Goal: Transaction & Acquisition: Purchase product/service

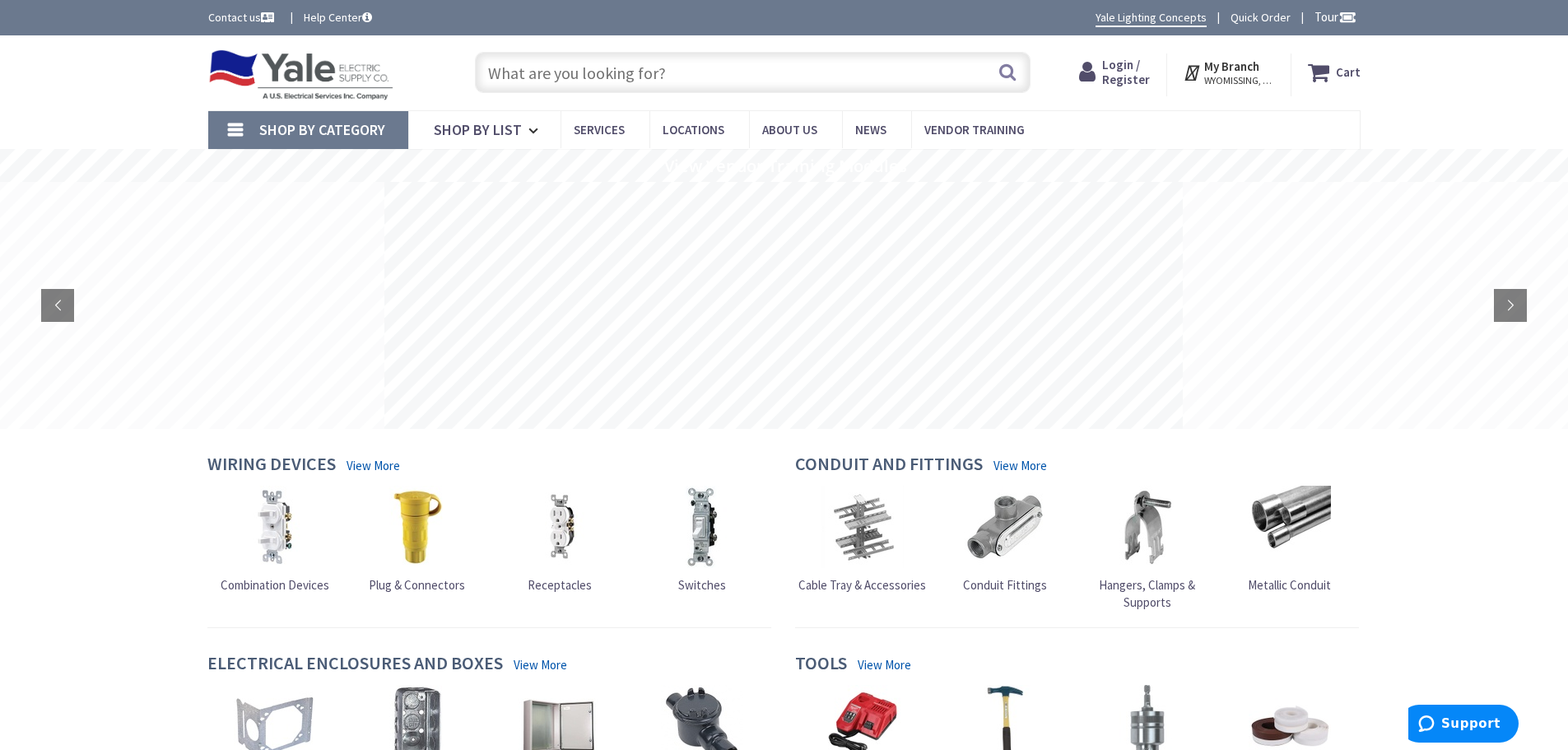
click at [513, 76] on input "text" at bounding box center [753, 72] width 555 height 41
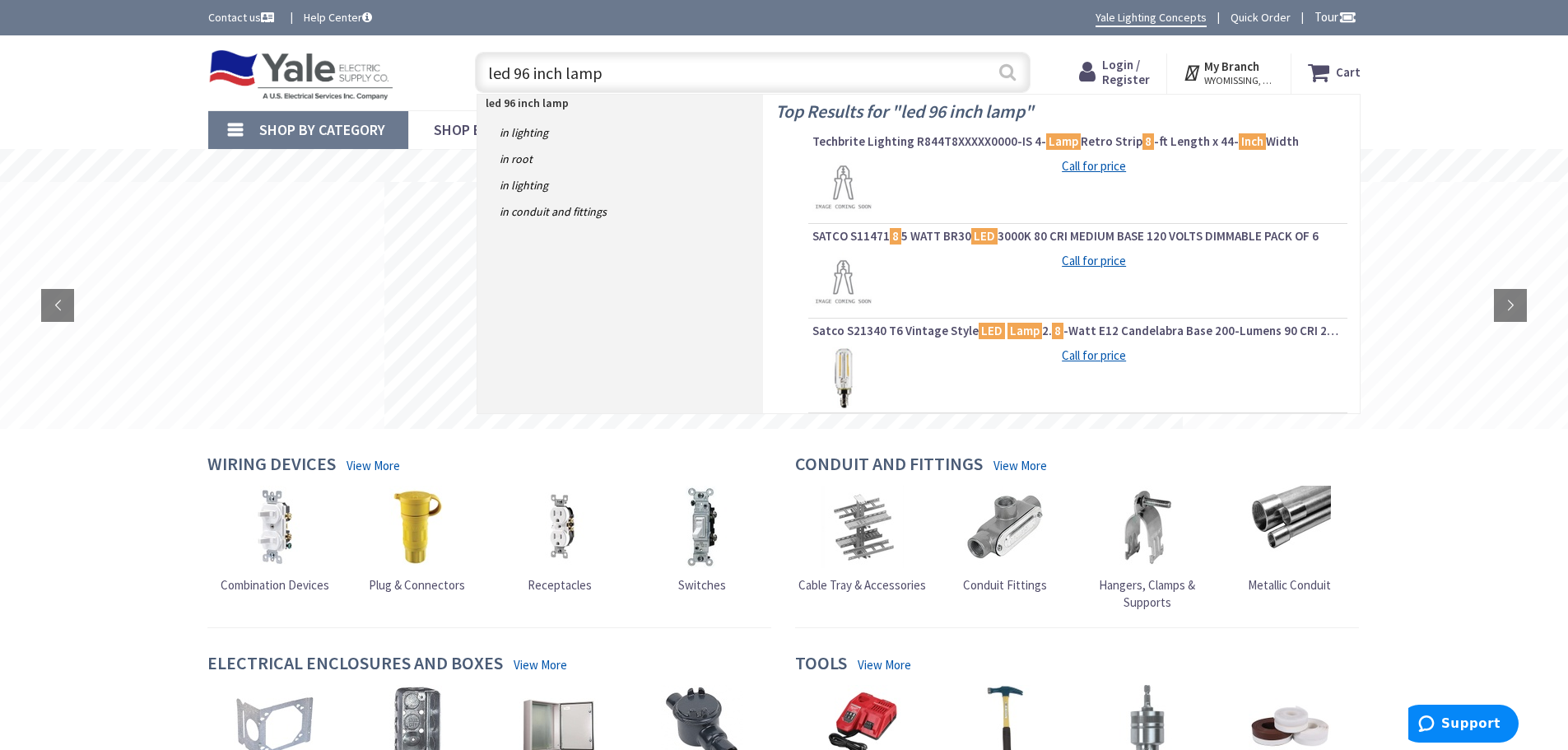
type input "led 96 inch lamp"
click at [1010, 72] on button "Search" at bounding box center [1007, 72] width 22 height 37
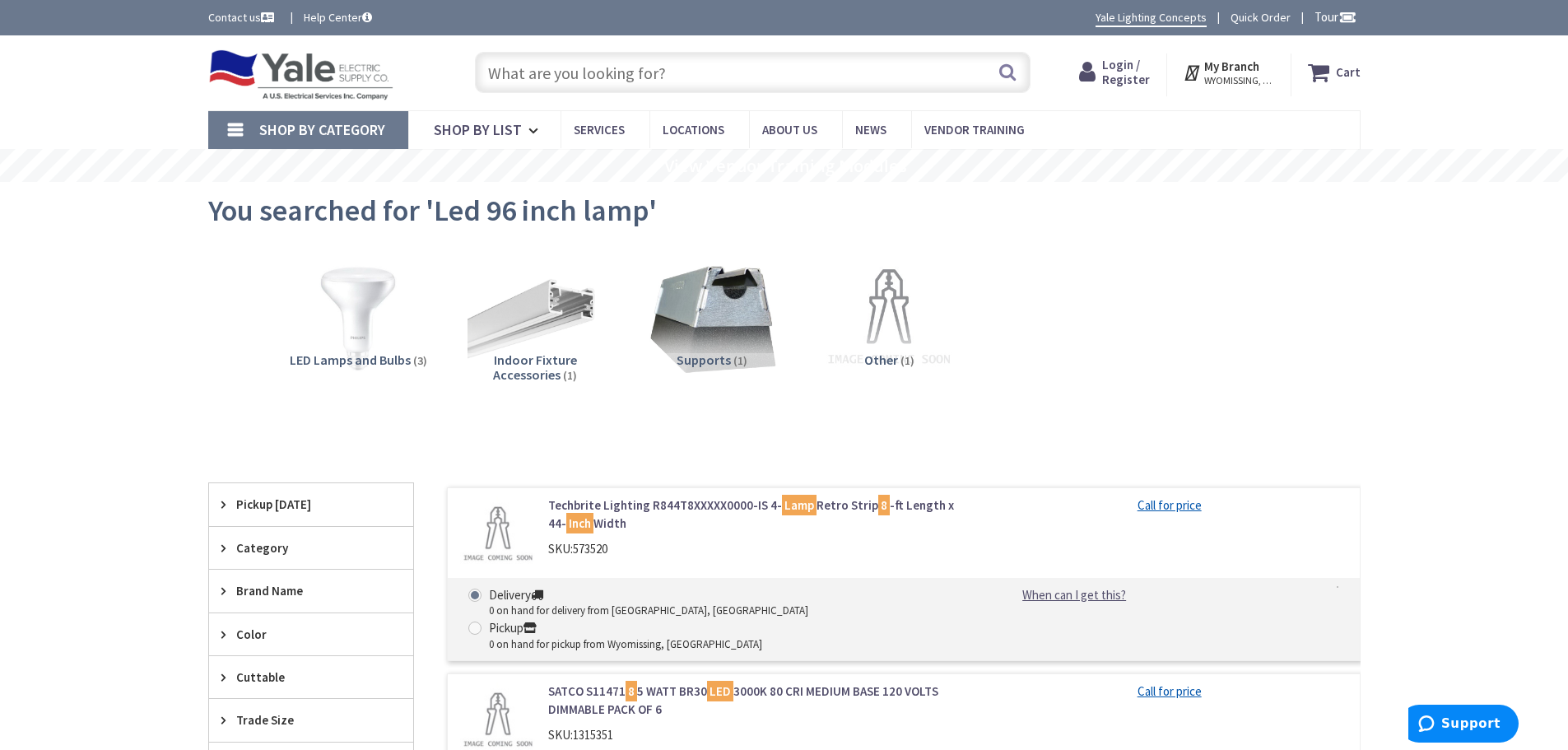
click at [505, 72] on input "text" at bounding box center [753, 72] width 555 height 41
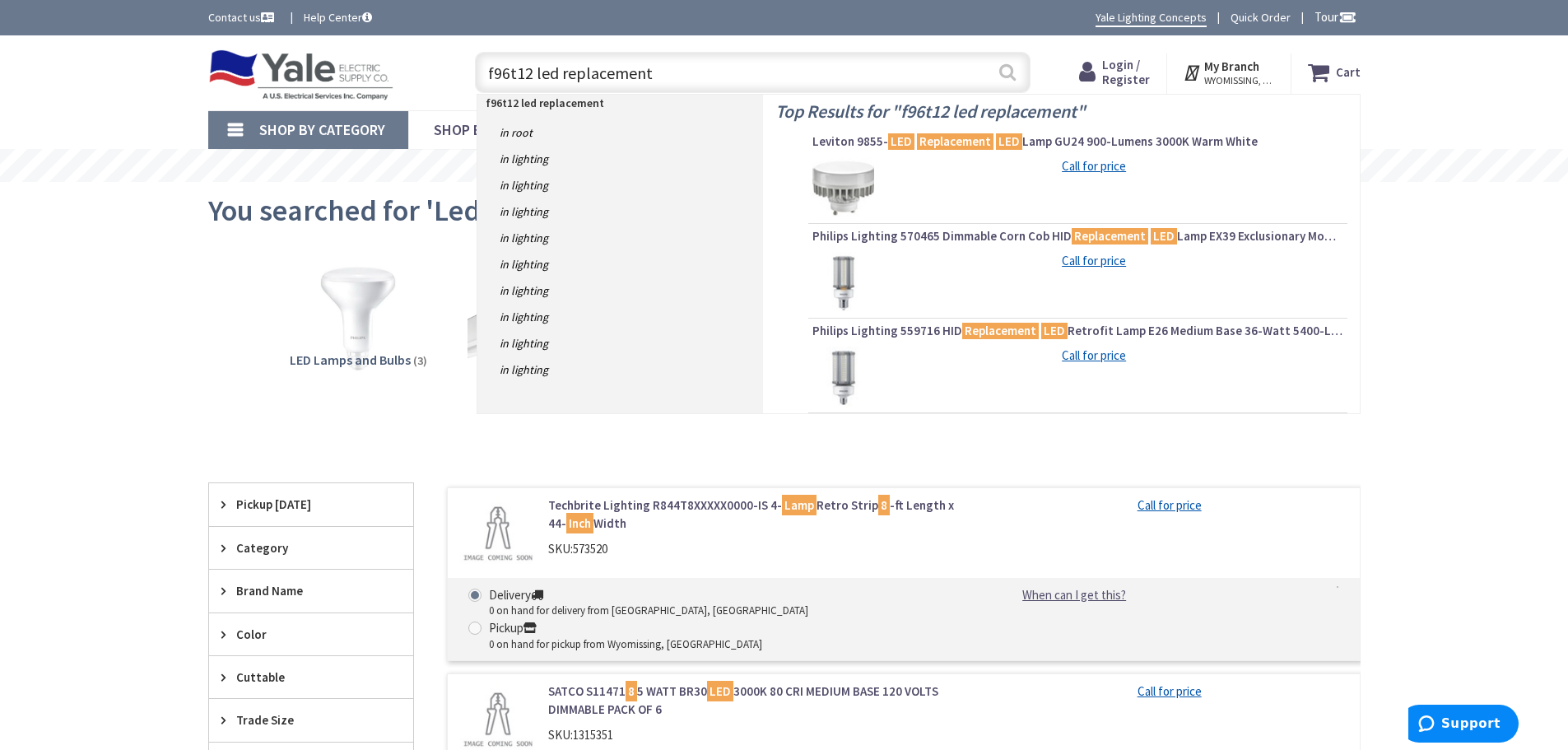
type input "f96t12 led replacement"
click at [1006, 65] on button "Search" at bounding box center [1007, 72] width 22 height 37
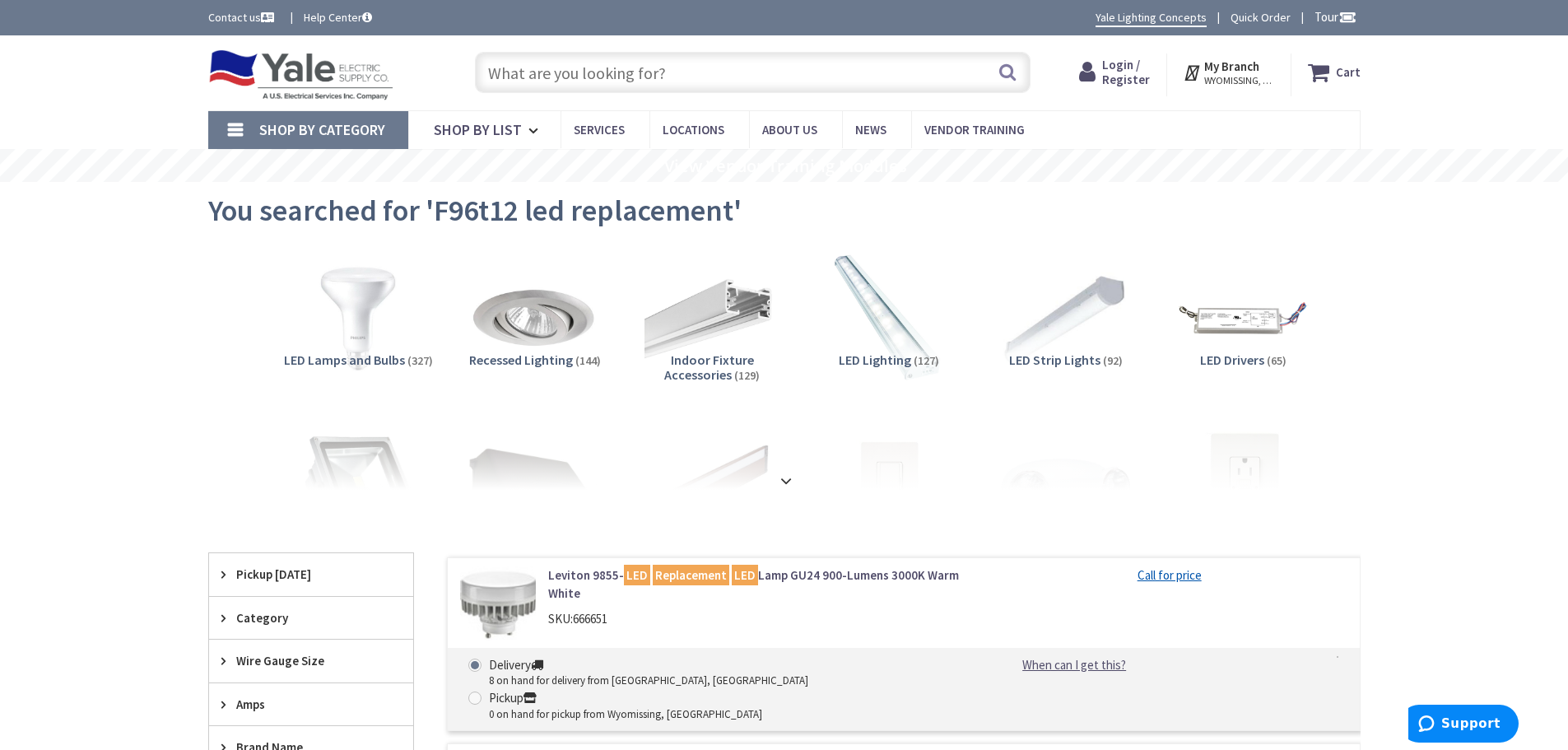
click at [506, 67] on input "text" at bounding box center [753, 72] width 555 height 41
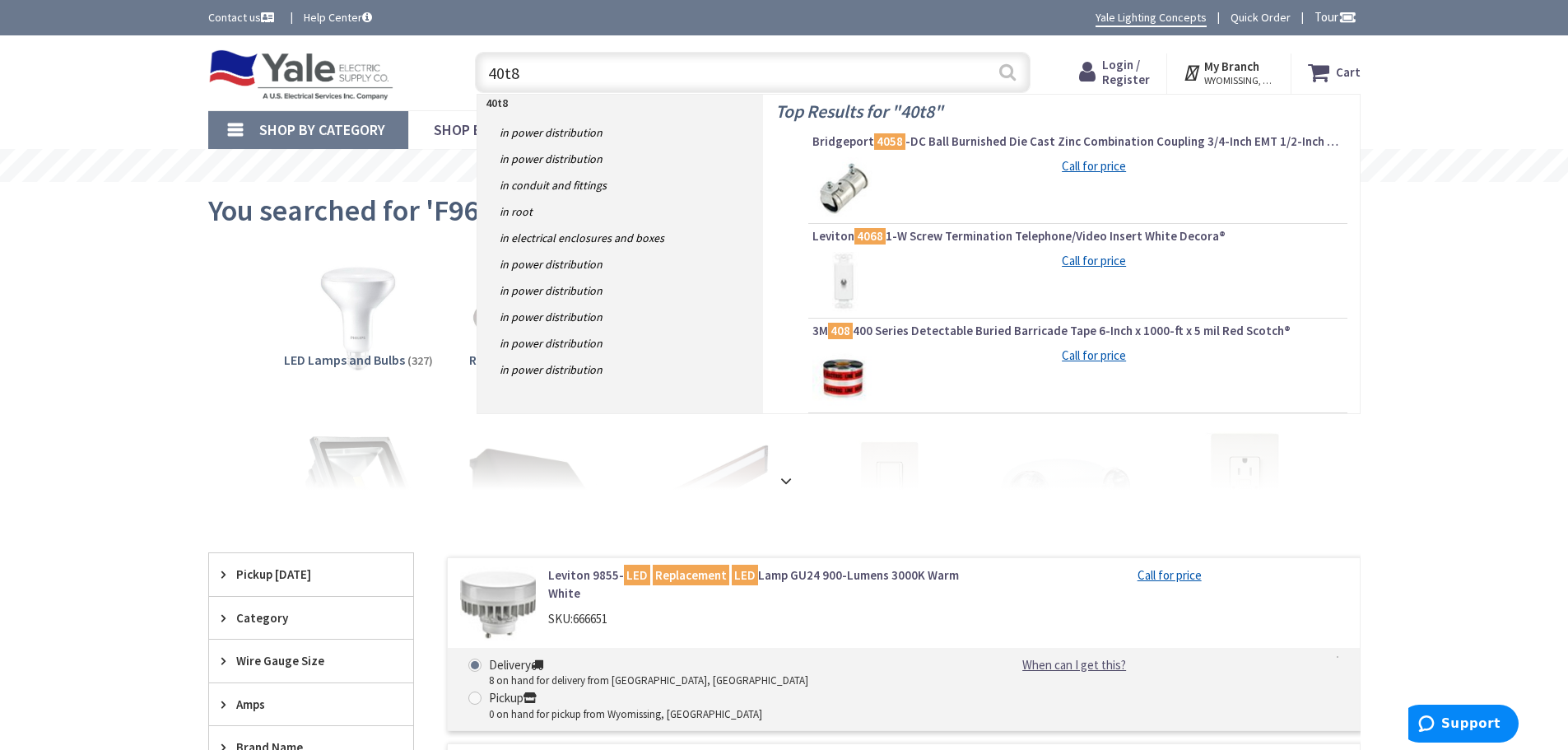
type input "40t8"
click at [1006, 73] on button "Search" at bounding box center [1007, 72] width 22 height 37
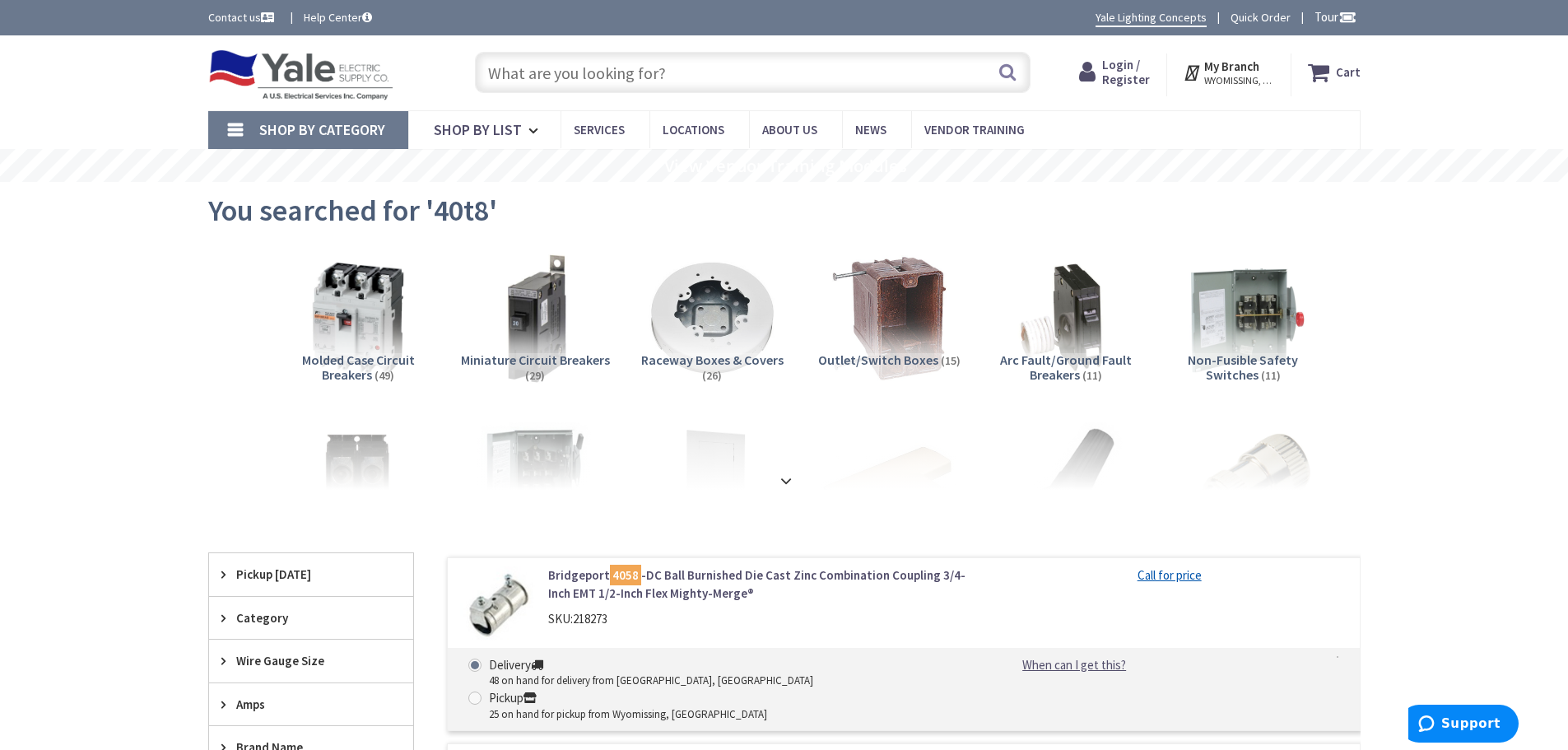
click at [526, 75] on input "text" at bounding box center [753, 72] width 555 height 41
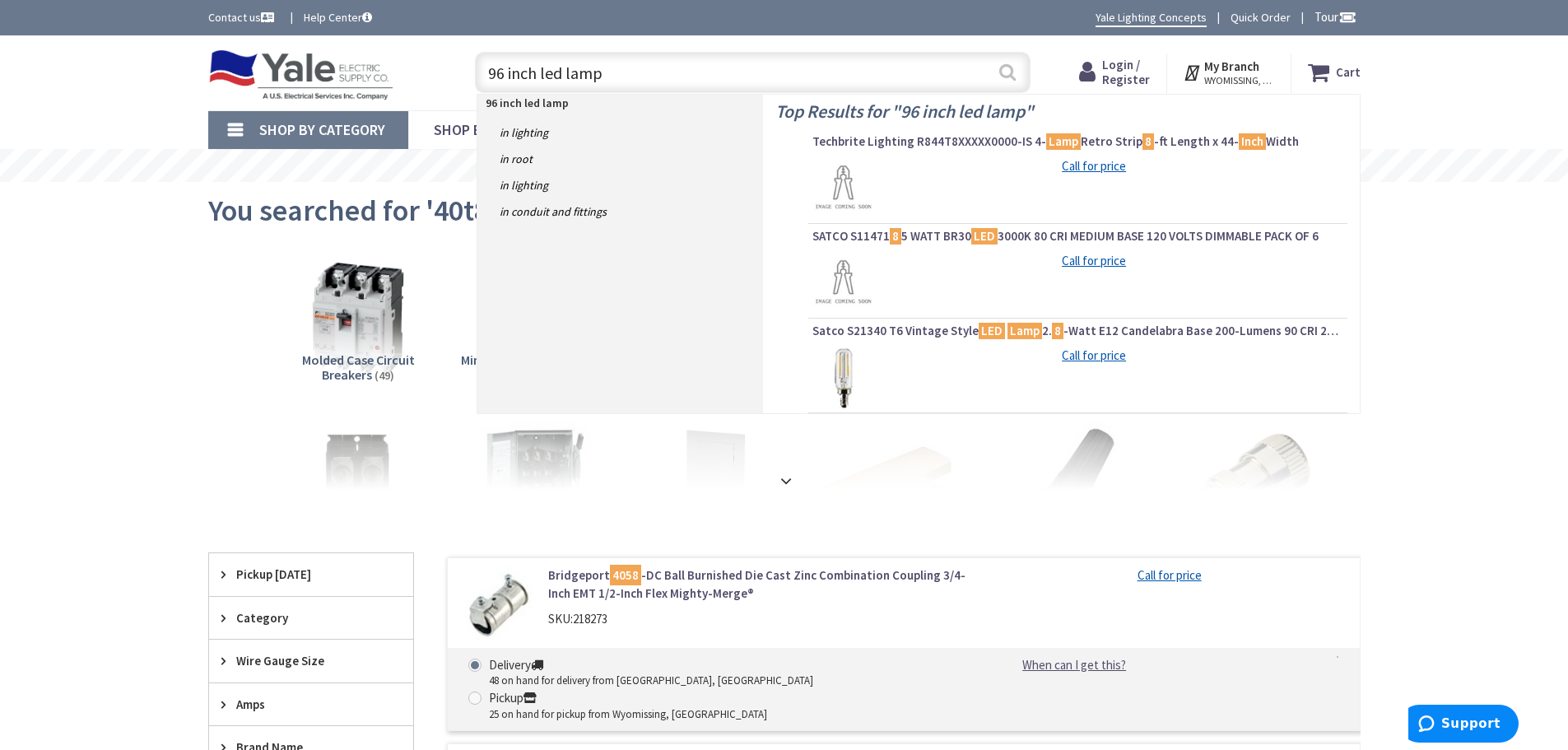
type input "96 inch led lamp"
click at [1007, 72] on button "Search" at bounding box center [1007, 72] width 22 height 37
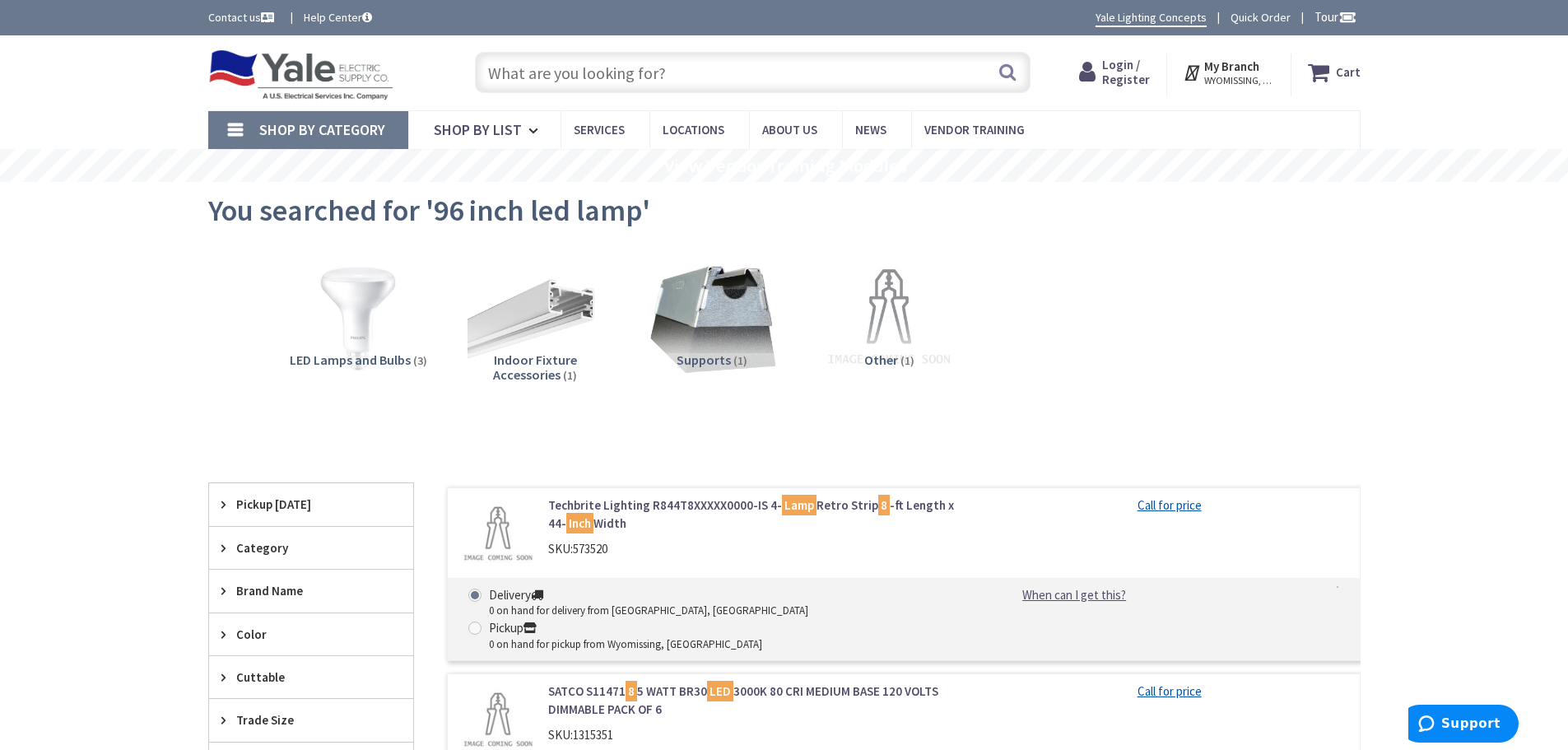
click at [517, 69] on input "text" at bounding box center [753, 72] width 555 height 41
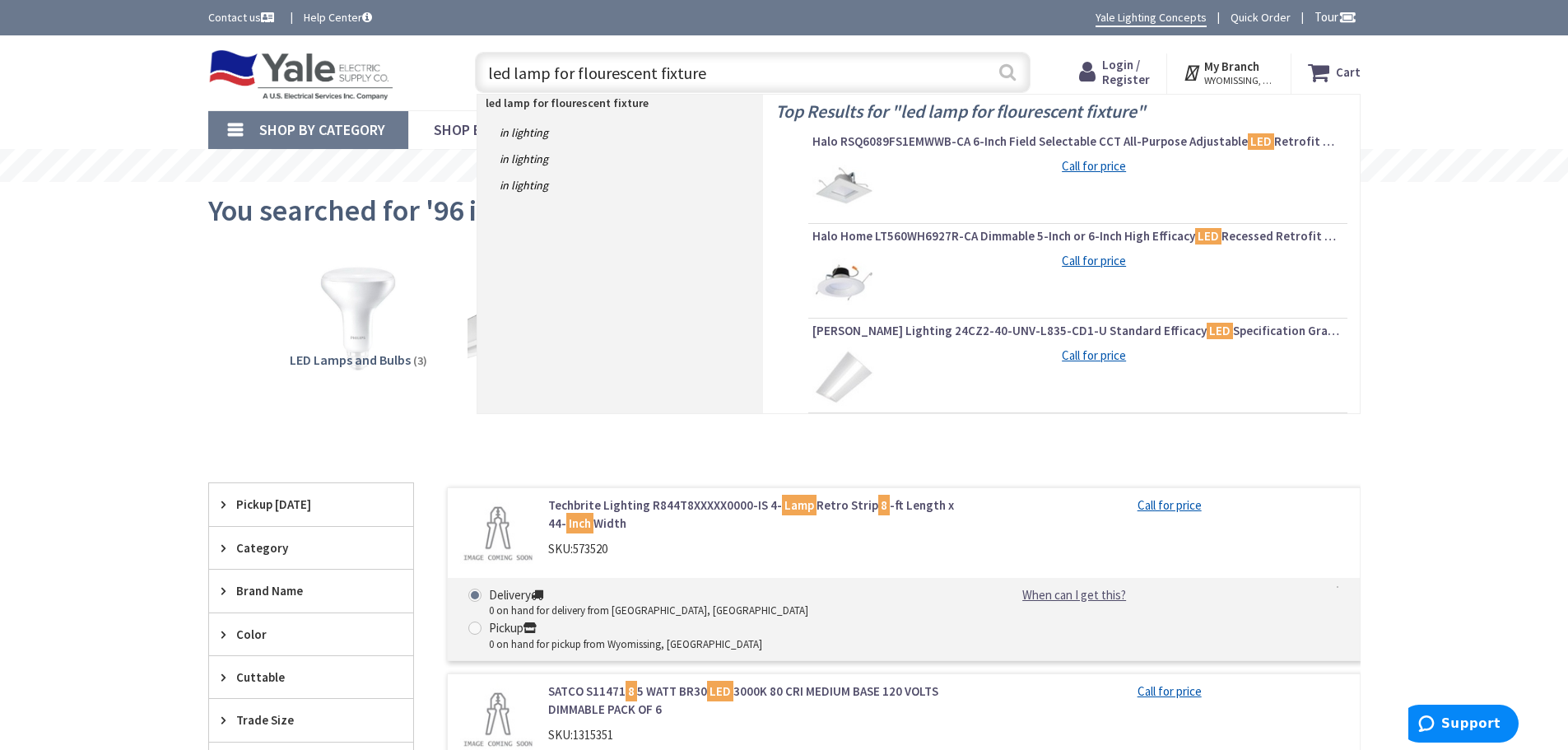
type input "led lamp for flourescent fixture"
click at [1010, 71] on button "Search" at bounding box center [1007, 72] width 22 height 37
